Goal: Information Seeking & Learning: Find contact information

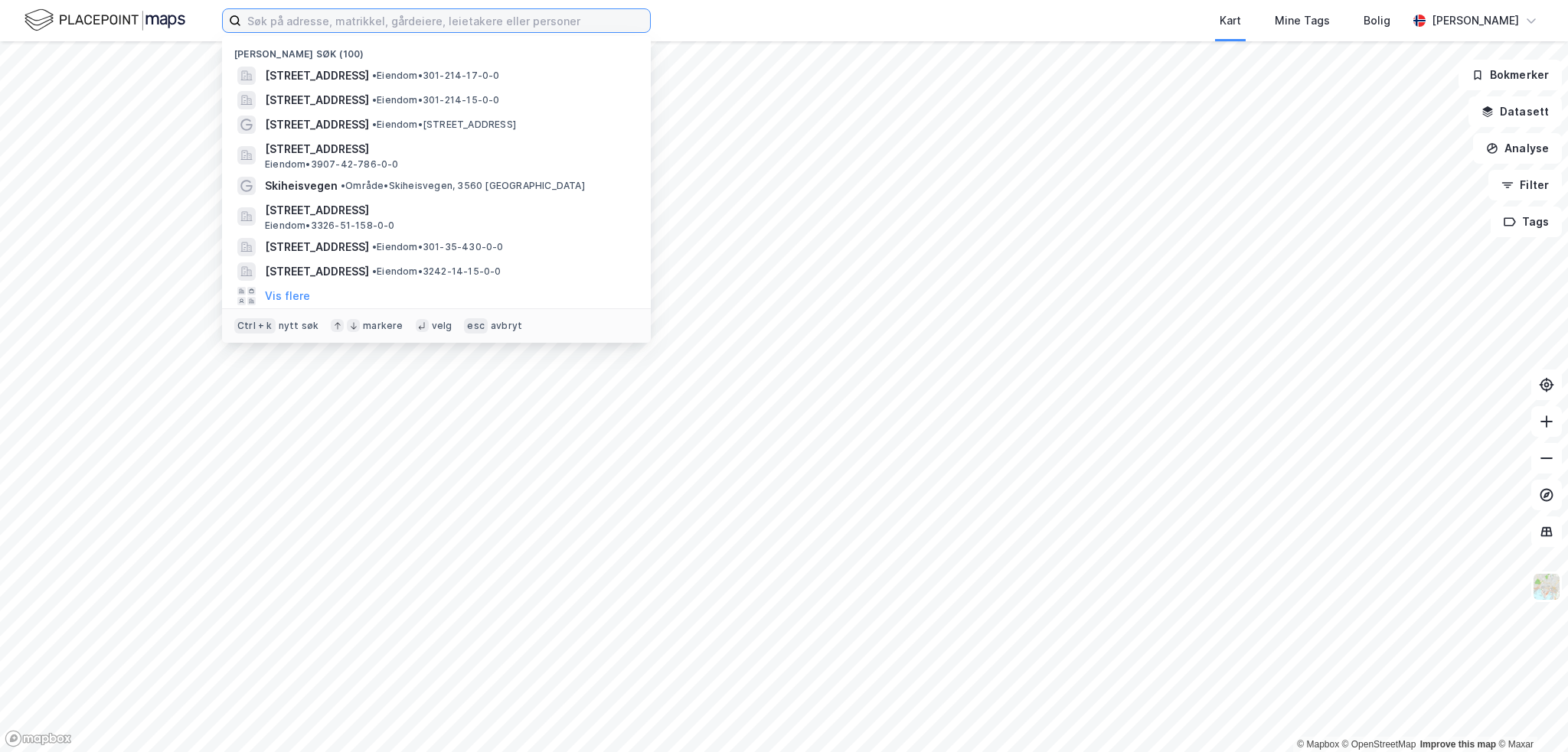
click at [332, 18] on input at bounding box center [446, 20] width 409 height 23
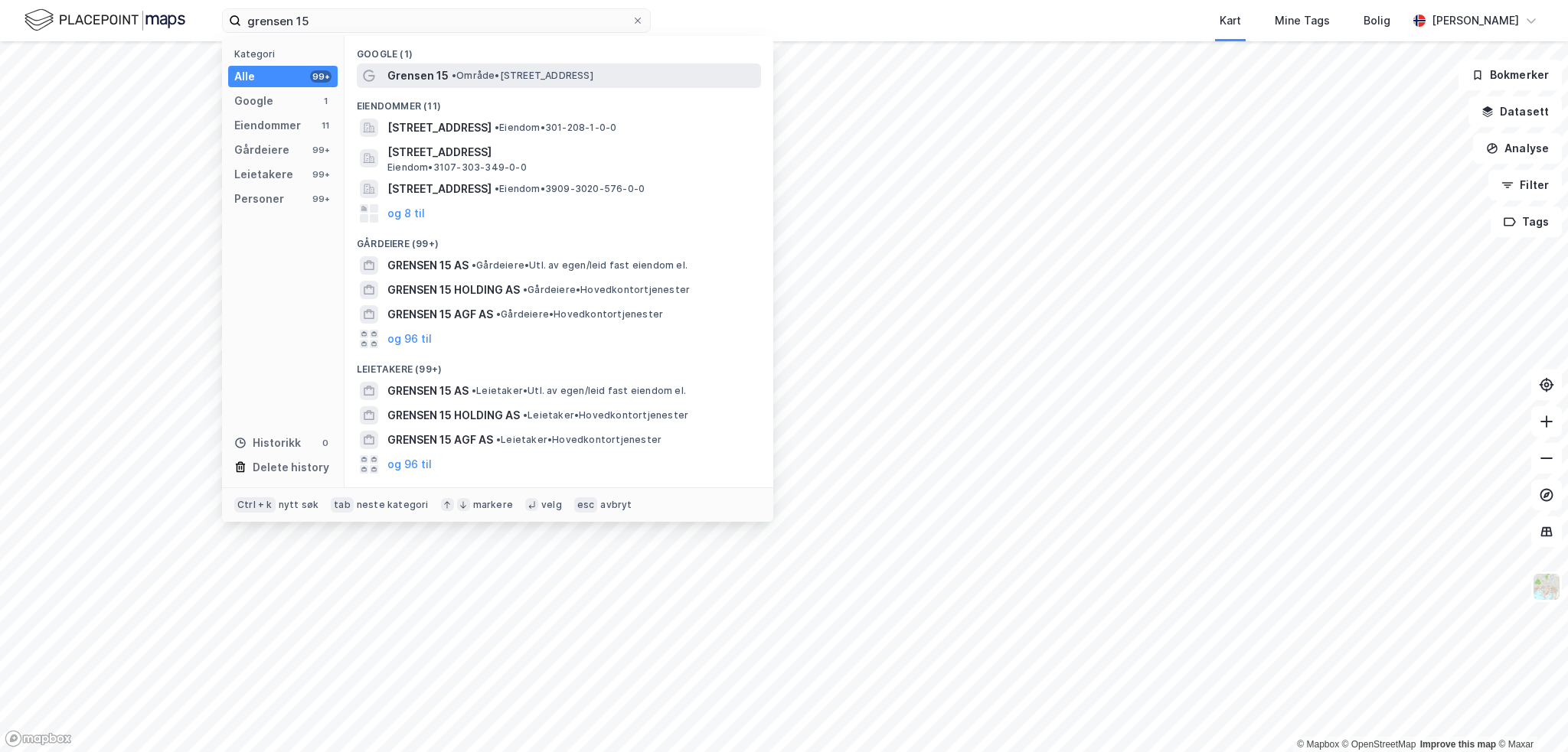
click at [429, 67] on span "Grensen 15" at bounding box center [417, 75] width 61 height 19
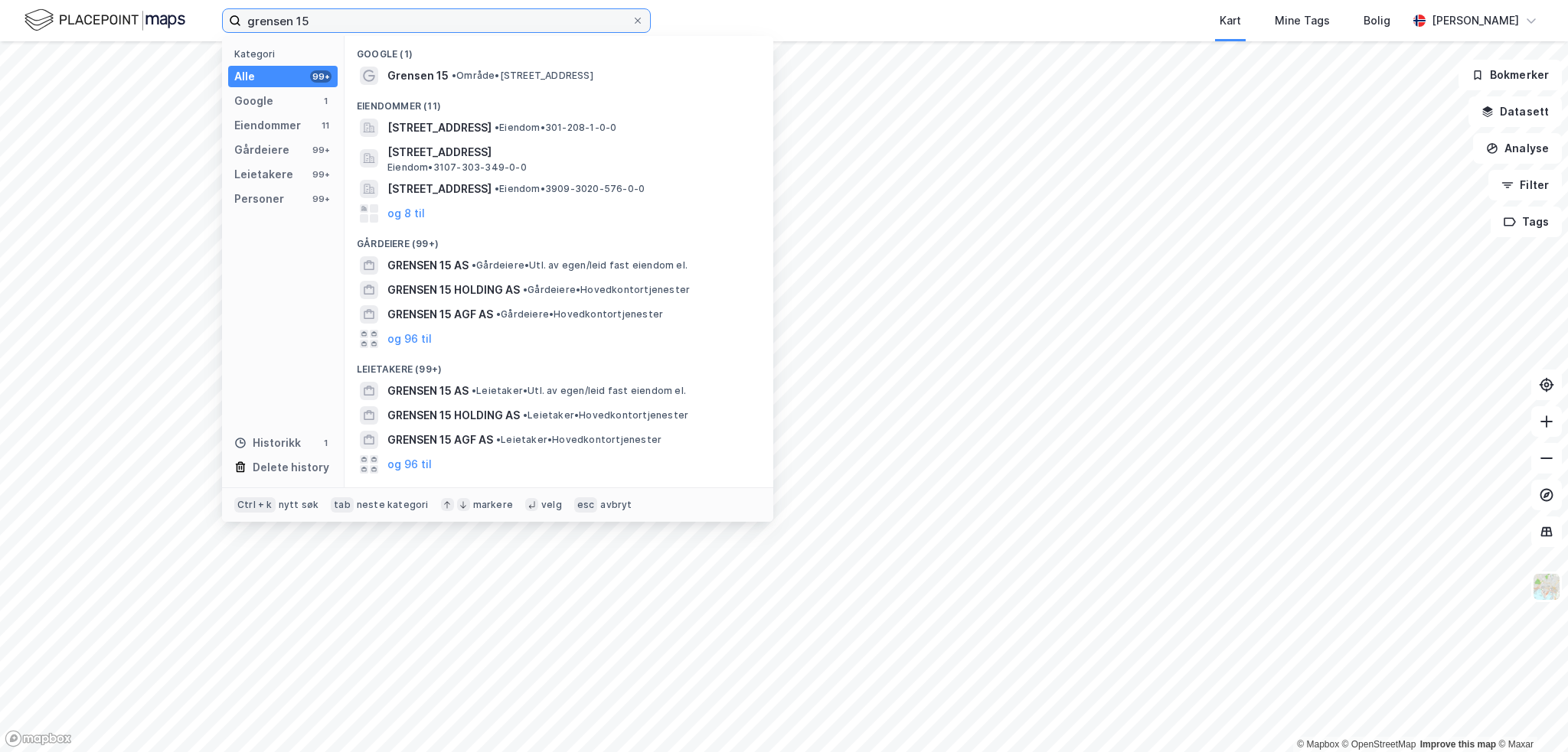
click at [352, 19] on input "grensen 15" at bounding box center [436, 20] width 390 height 23
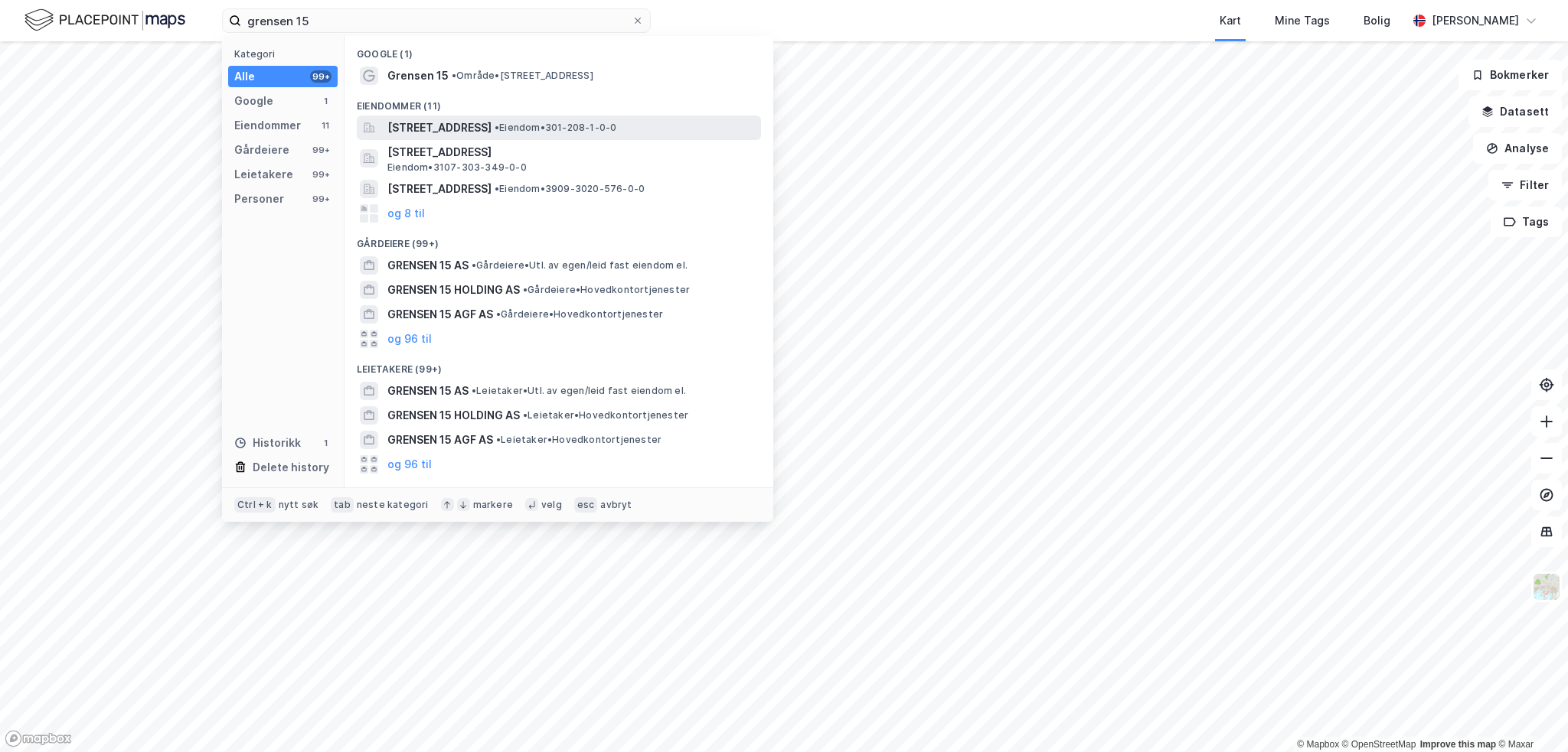
click at [455, 128] on span "[STREET_ADDRESS]" at bounding box center [439, 127] width 104 height 19
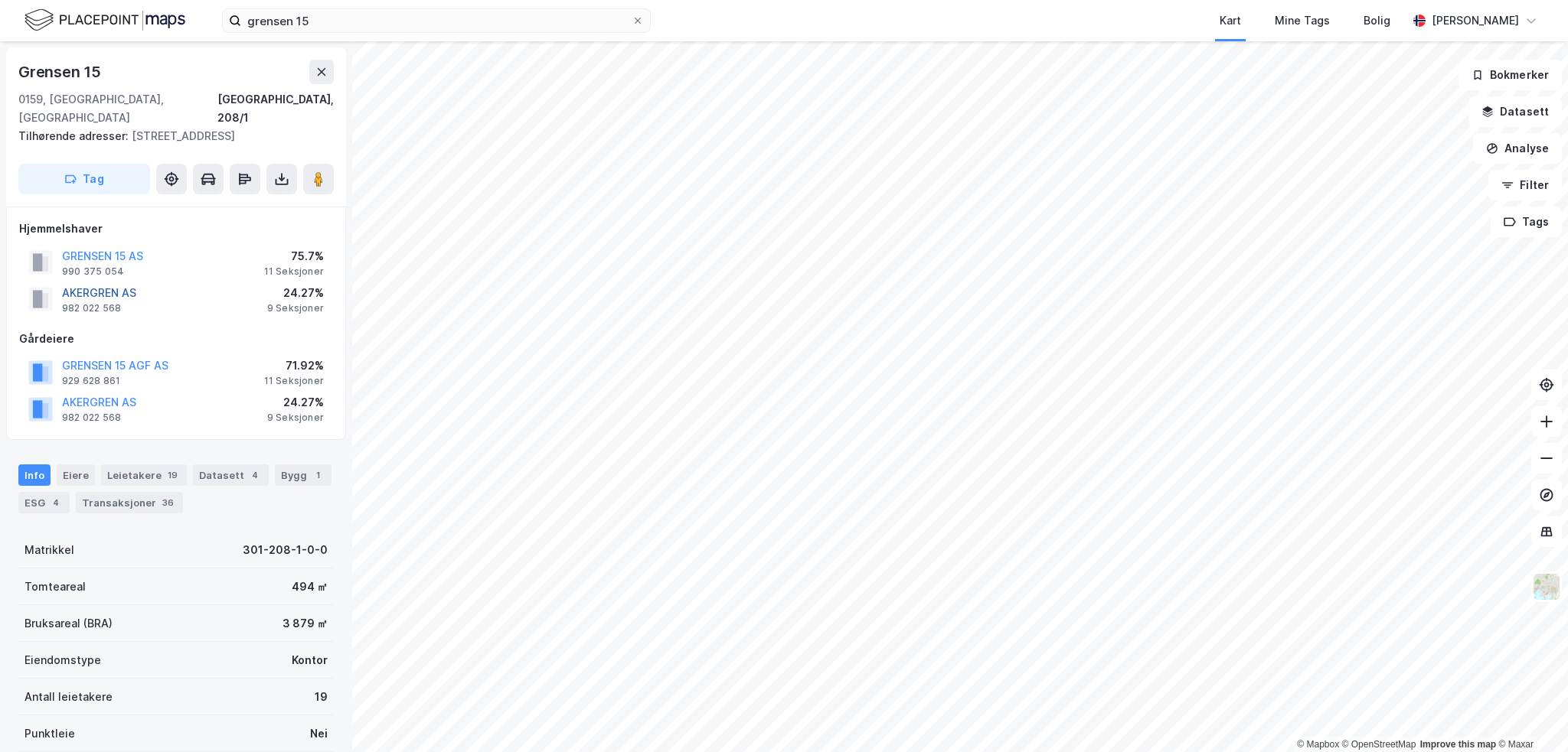
click at [0, 0] on button "AKERGREN AS" at bounding box center [0, 0] width 0 height 0
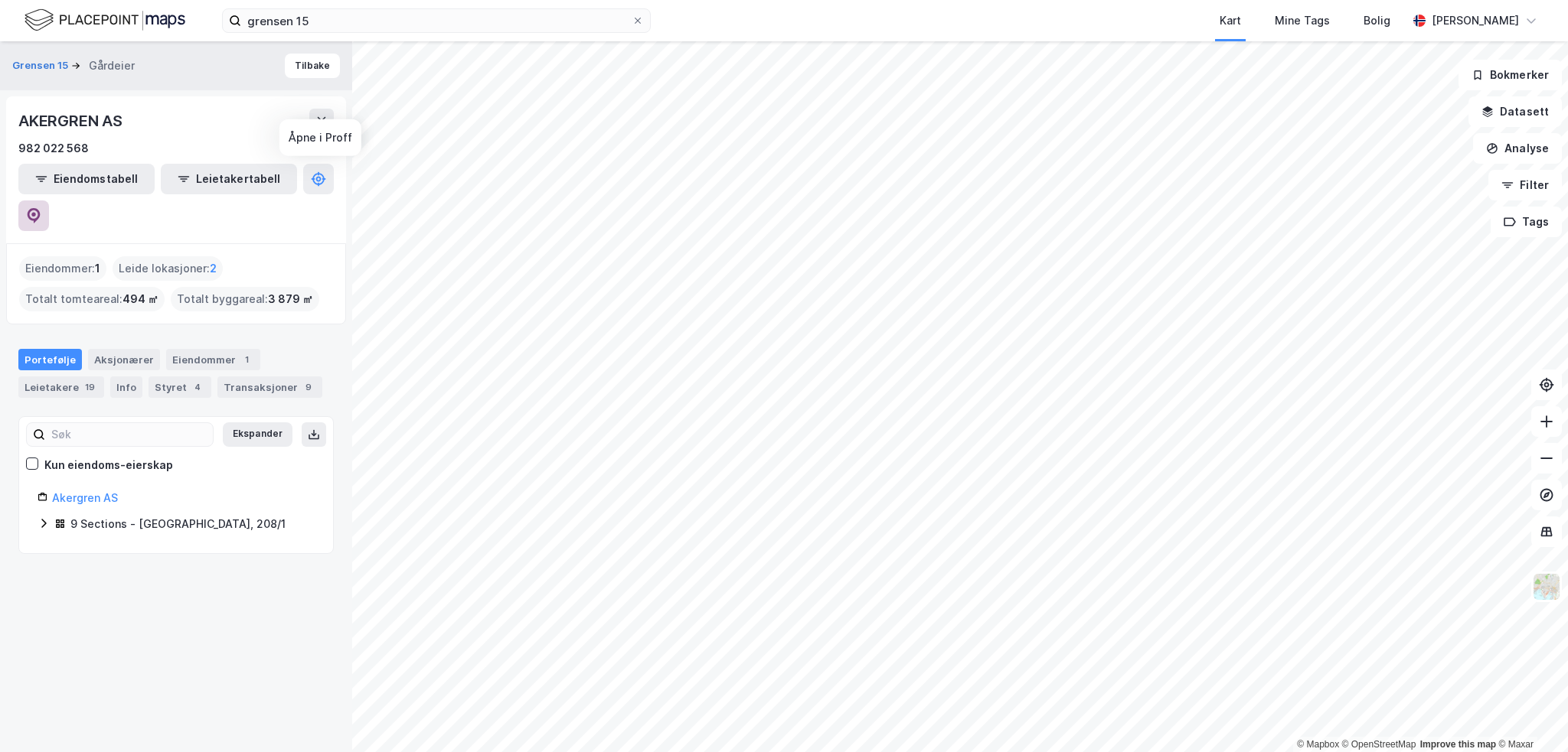
click at [36, 212] on icon at bounding box center [34, 214] width 5 height 5
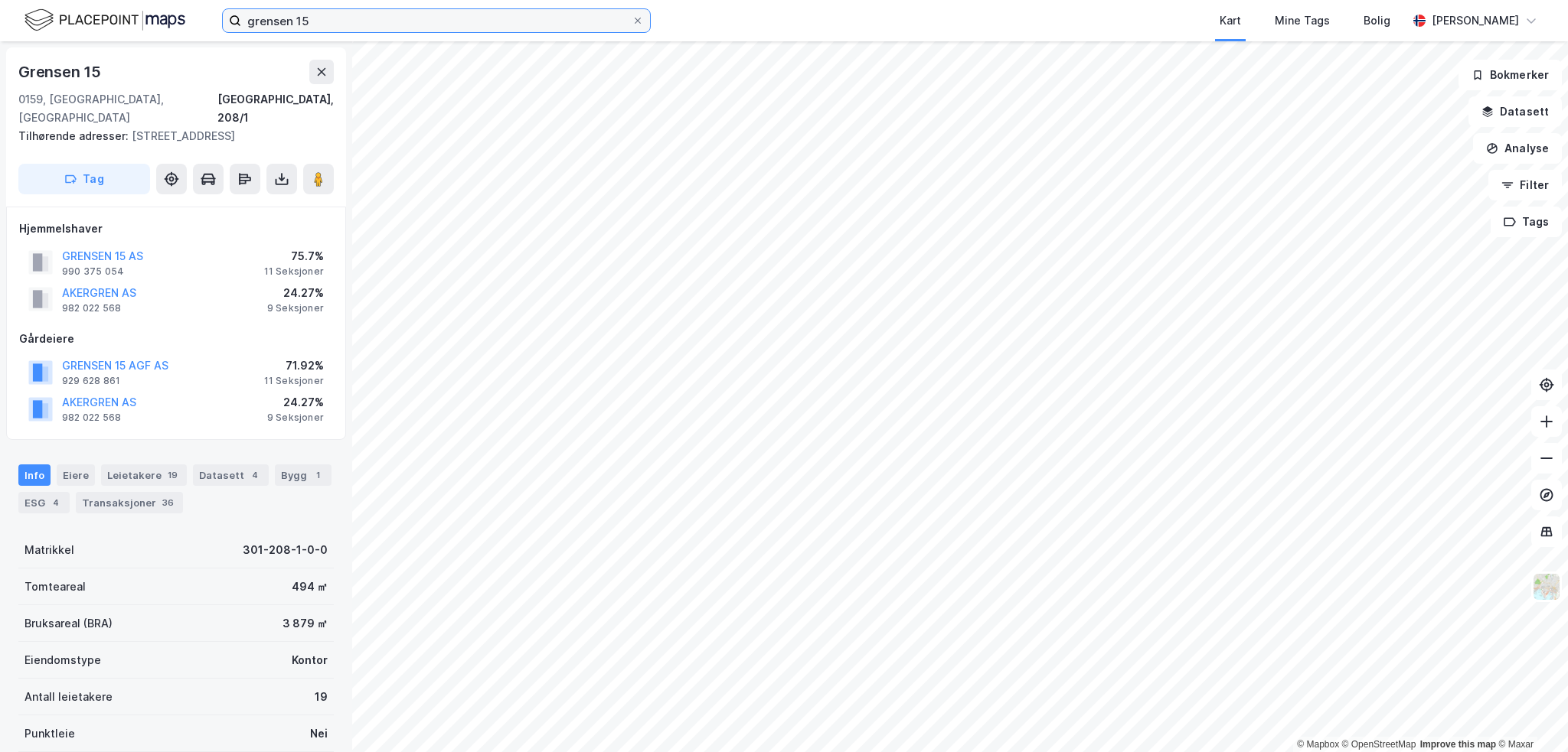
click at [563, 20] on input "grensen 15" at bounding box center [436, 20] width 390 height 23
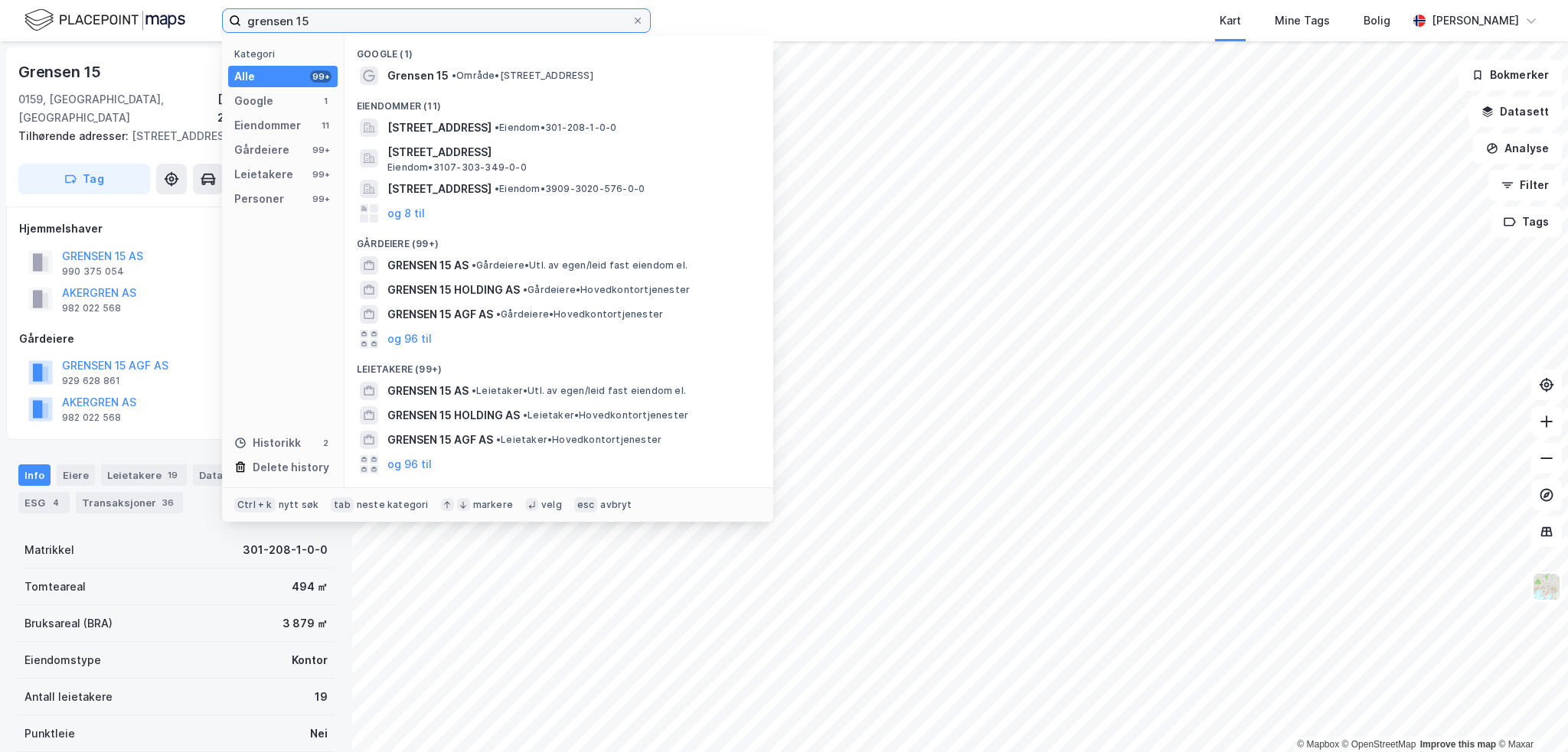
click at [563, 20] on input "grensen 15" at bounding box center [436, 20] width 390 height 23
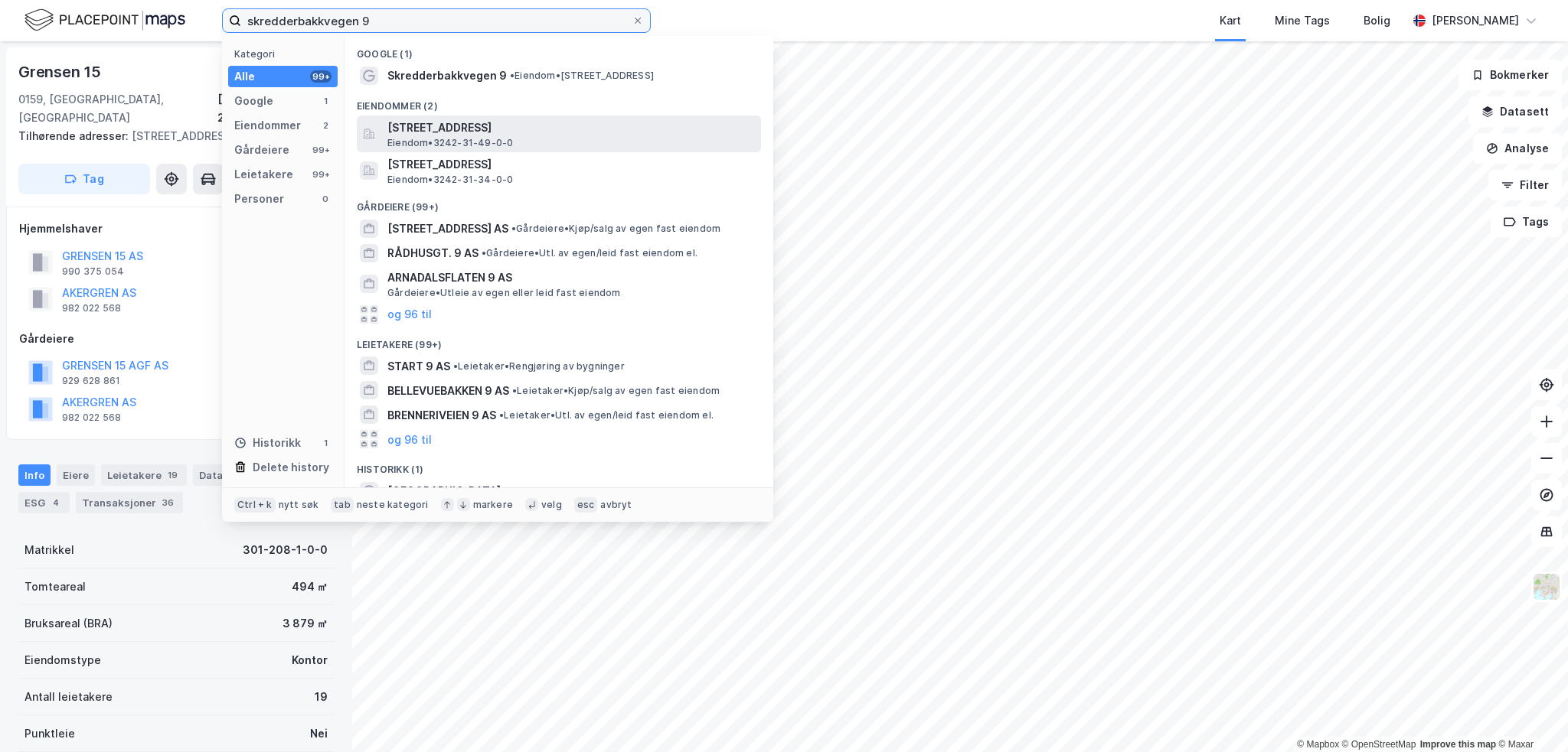
type input "skredderbakkvegen 9"
click at [539, 140] on div "[STREET_ADDRESS], HURDAL Eiendom • 3242-31-49-0-0" at bounding box center [572, 134] width 371 height 31
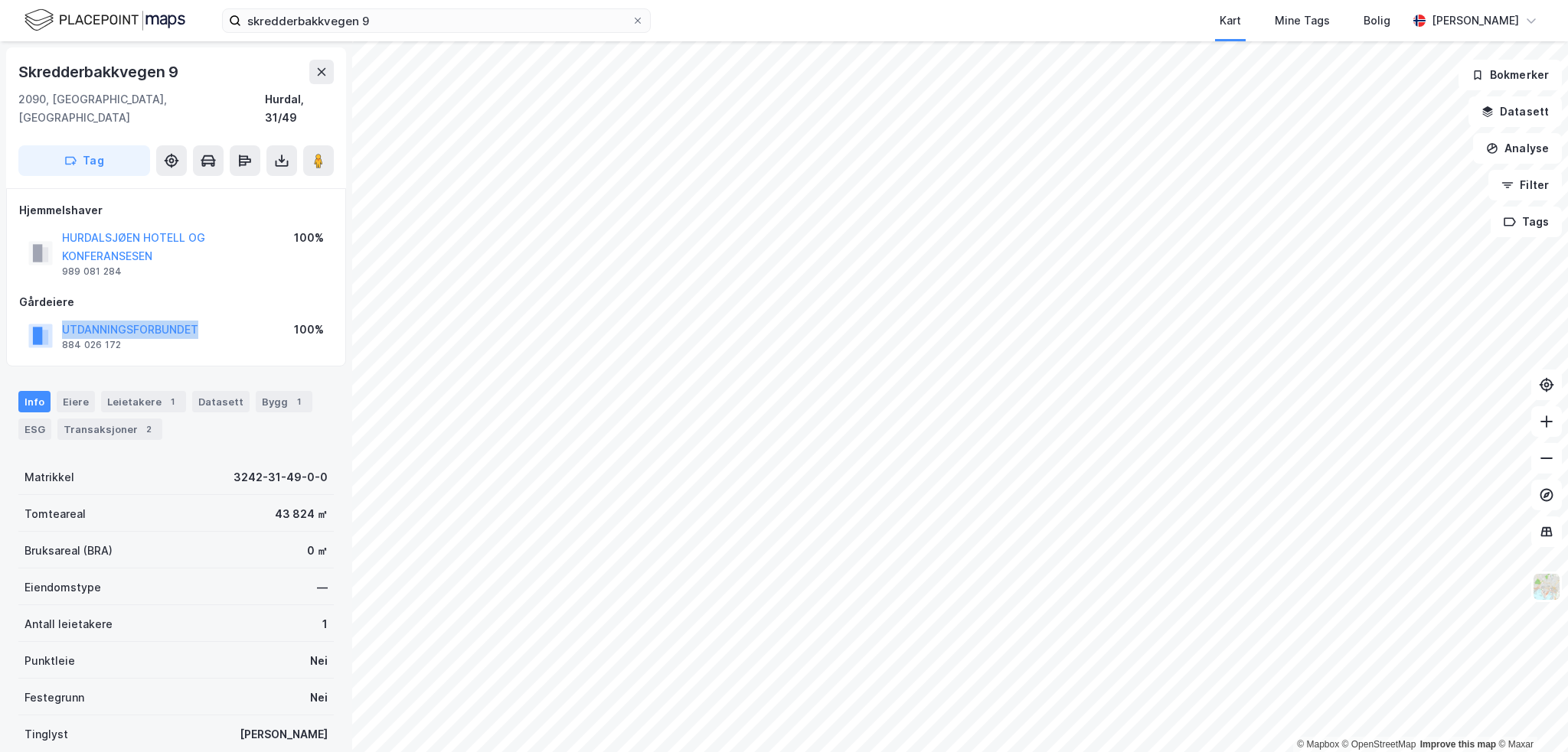
drag, startPoint x: 217, startPoint y: 315, endPoint x: 19, endPoint y: 320, distance: 198.1
click at [17, 320] on div "Hjemmelshaver HURDALSJØEN HOTELL OG KONFERANSESEN 989 081 284 100% Gårdeiere UT…" at bounding box center [176, 277] width 340 height 179
copy button "UTDANNINGSFORBUNDET"
click at [0, 0] on button "HURDALSJØEN HOTELL OG KONFERANSESEN" at bounding box center [0, 0] width 0 height 0
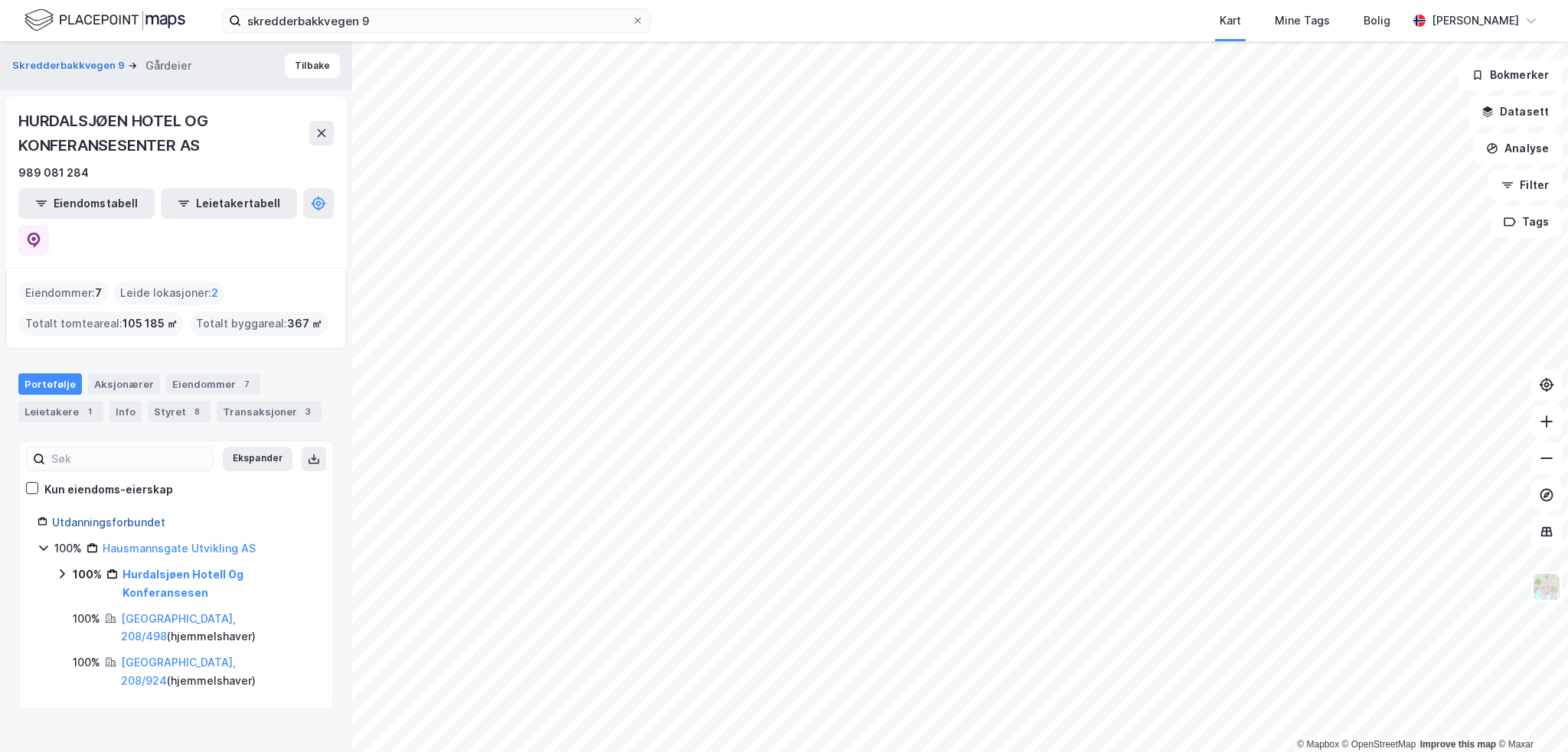
click at [108, 516] on link "Utdanningsforbundet" at bounding box center [109, 522] width 114 height 13
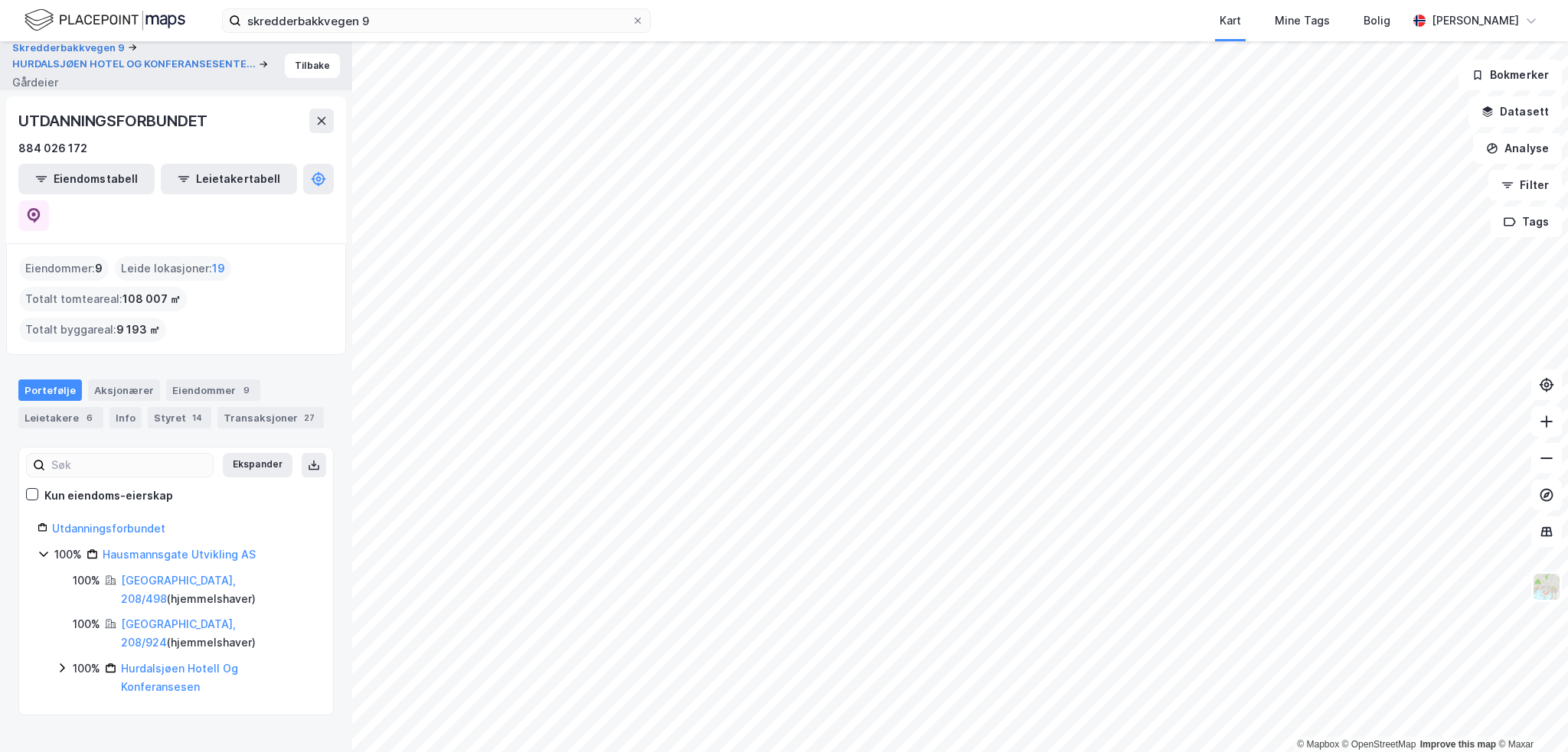
click at [196, 660] on div "Skredderbakkvegen 9 HURDALSJØEN HOTEL OG KONFERANSESENTE... Gårdeier Tilbake UT…" at bounding box center [176, 397] width 352 height 711
